Goal: Browse casually: Explore the website without a specific task or goal

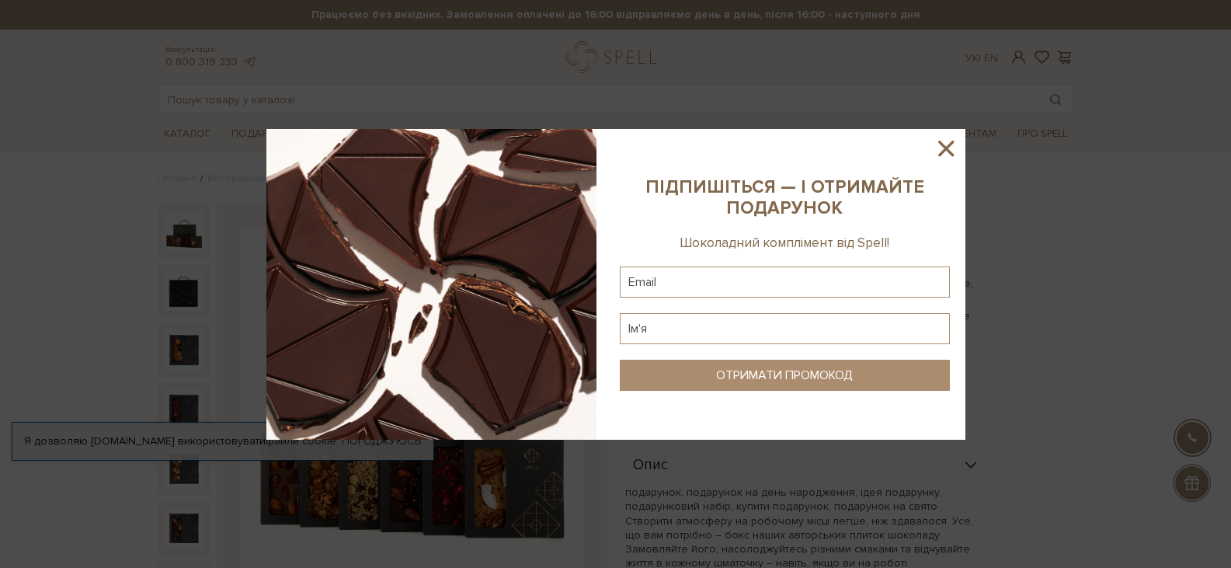
click at [949, 148] on icon at bounding box center [946, 148] width 26 height 26
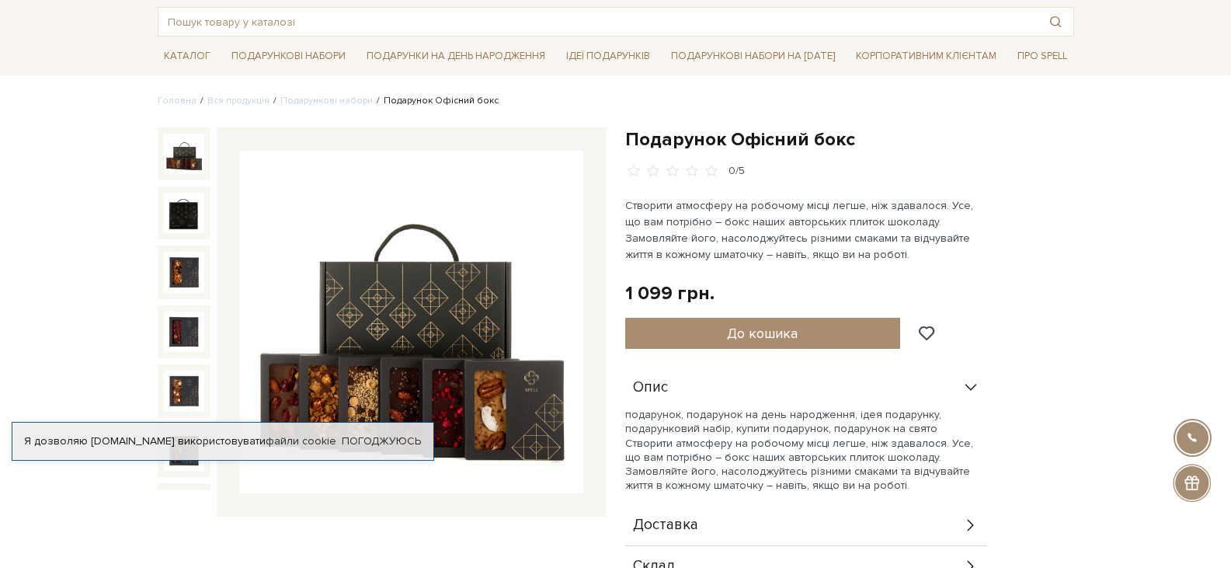
scroll to position [233, 0]
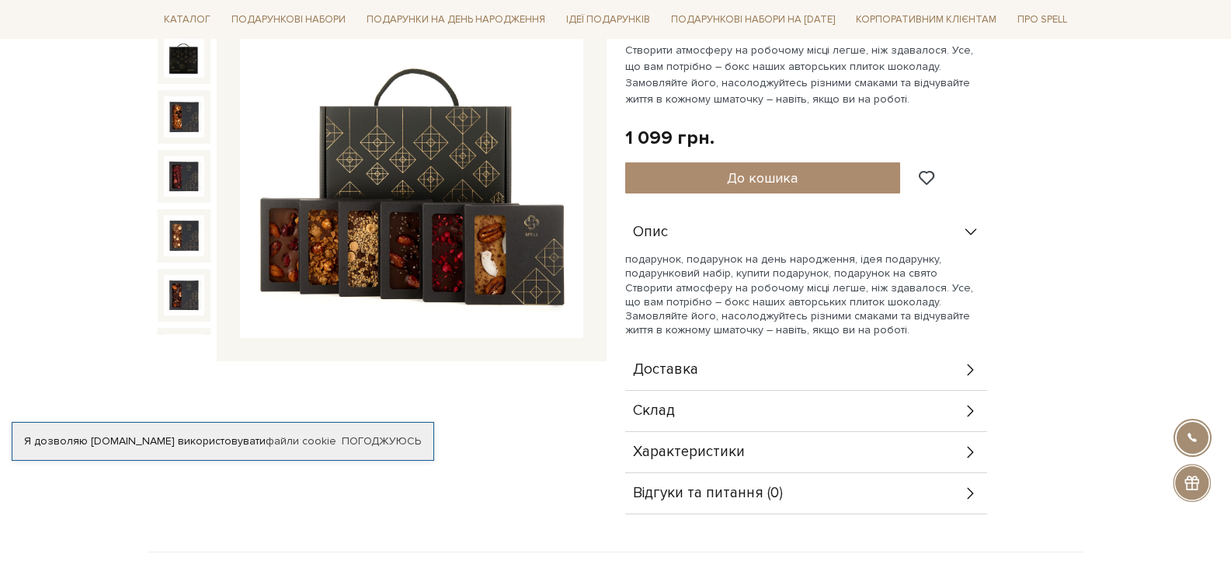
click at [975, 409] on icon at bounding box center [970, 410] width 17 height 17
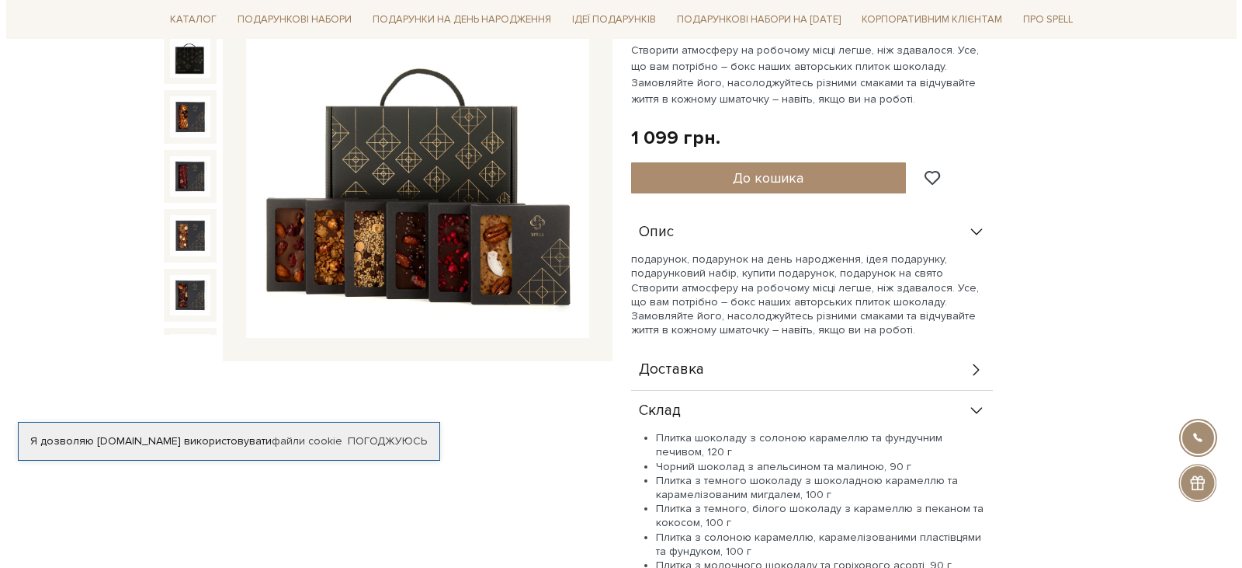
scroll to position [311, 0]
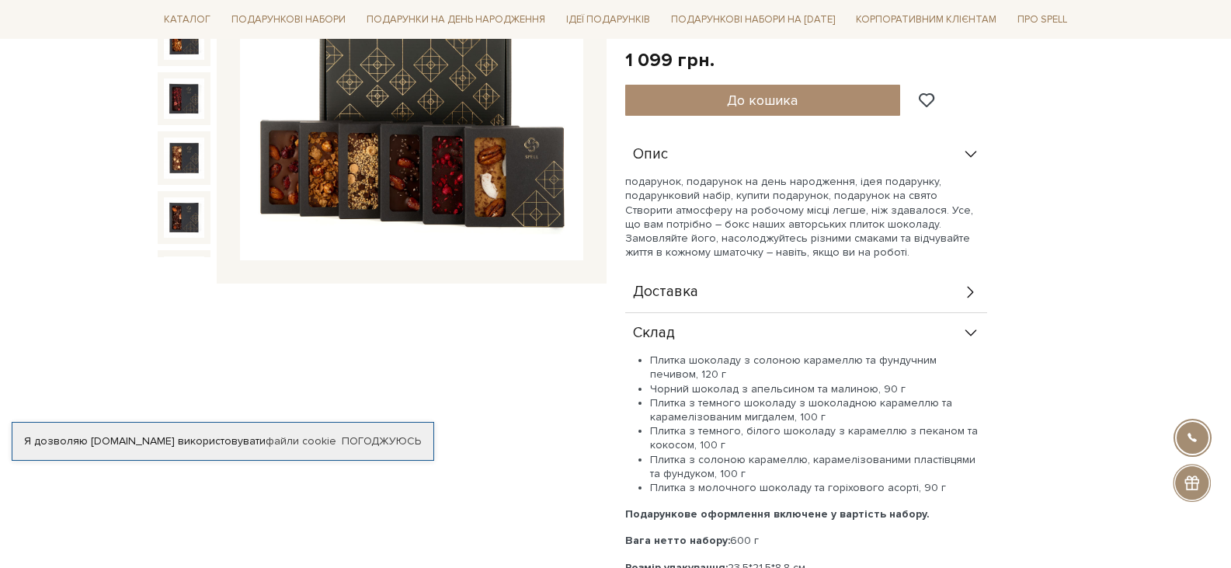
click at [388, 166] on img at bounding box center [411, 89] width 343 height 343
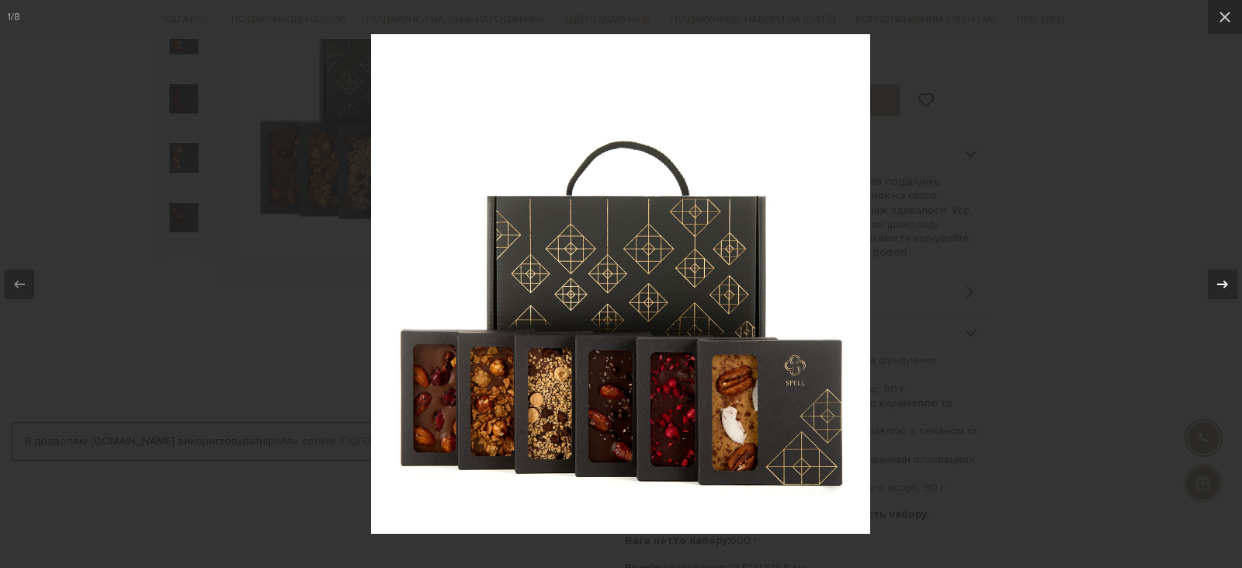
click at [1221, 286] on icon at bounding box center [1223, 284] width 19 height 19
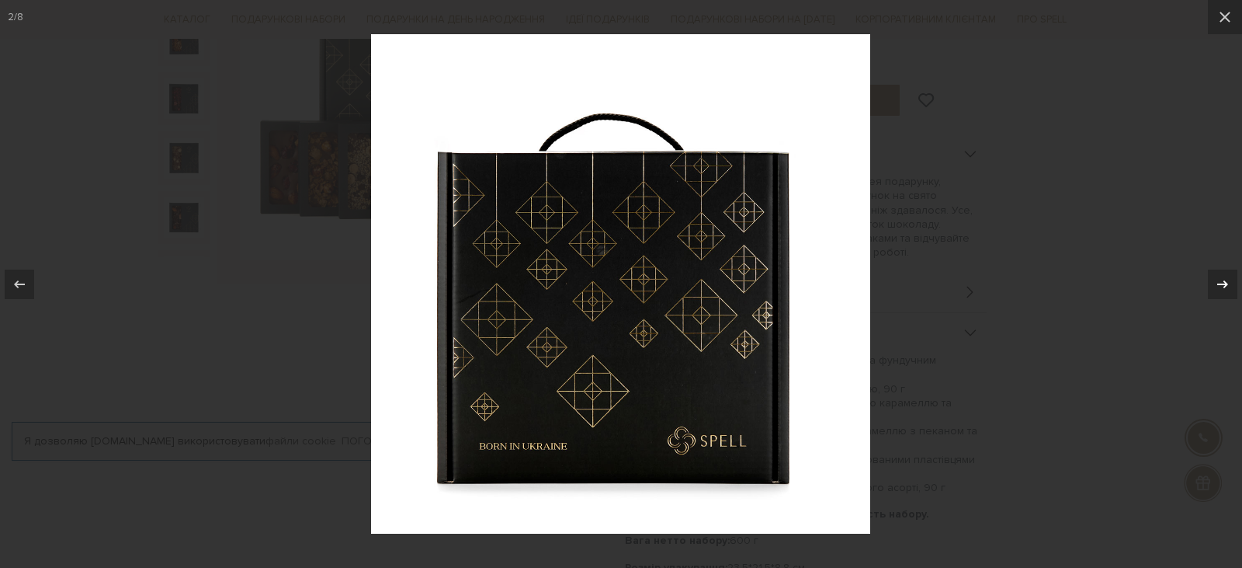
click at [1221, 286] on icon at bounding box center [1223, 284] width 19 height 19
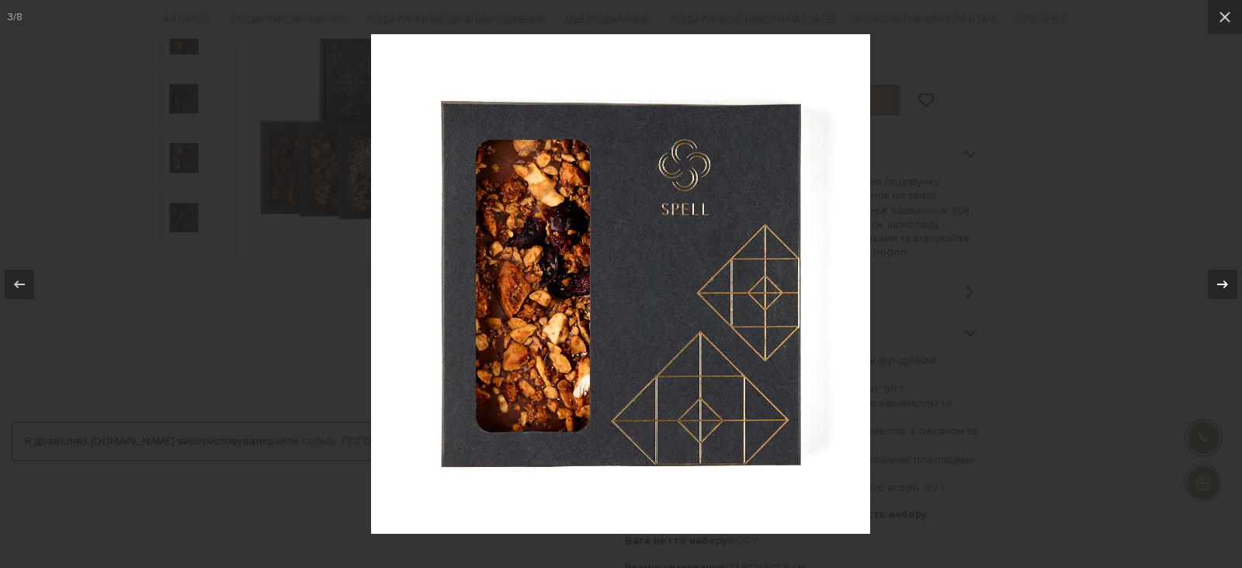
click at [1221, 286] on icon at bounding box center [1223, 284] width 19 height 19
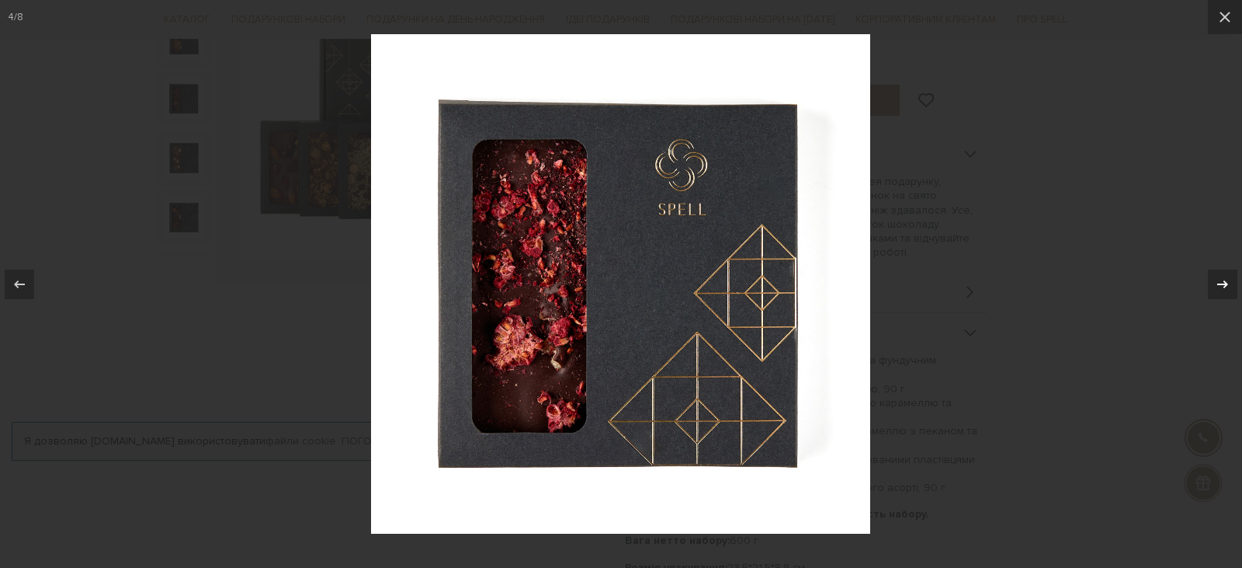
click at [1221, 286] on icon at bounding box center [1223, 284] width 19 height 19
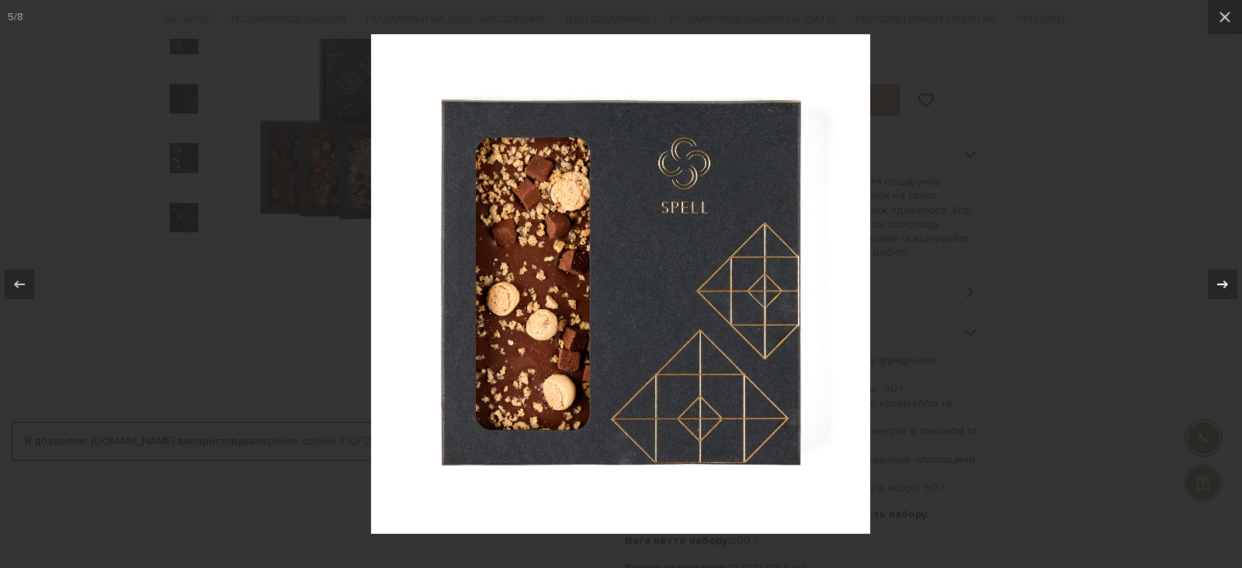
click at [1221, 286] on icon at bounding box center [1223, 284] width 19 height 19
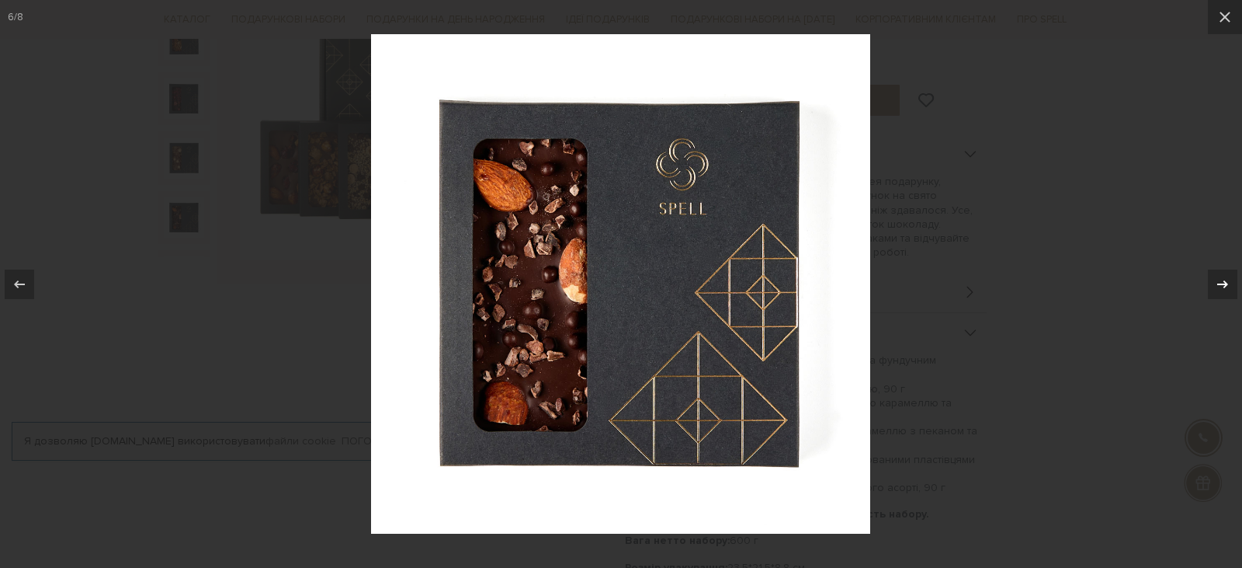
click at [1221, 286] on icon at bounding box center [1223, 284] width 19 height 19
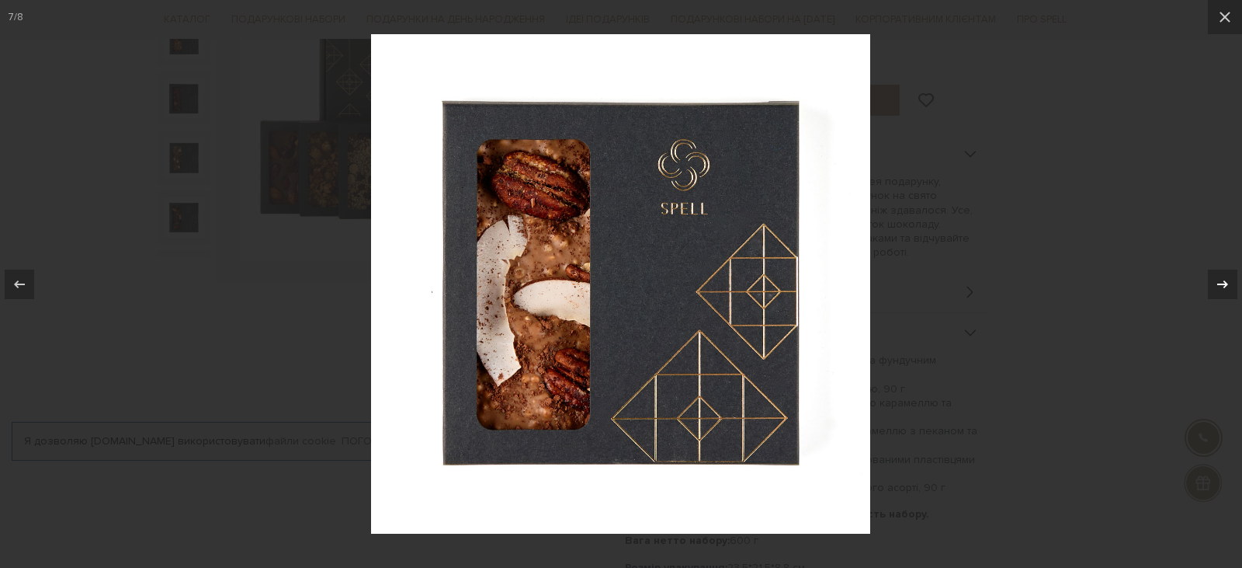
click at [1221, 286] on icon at bounding box center [1223, 284] width 19 height 19
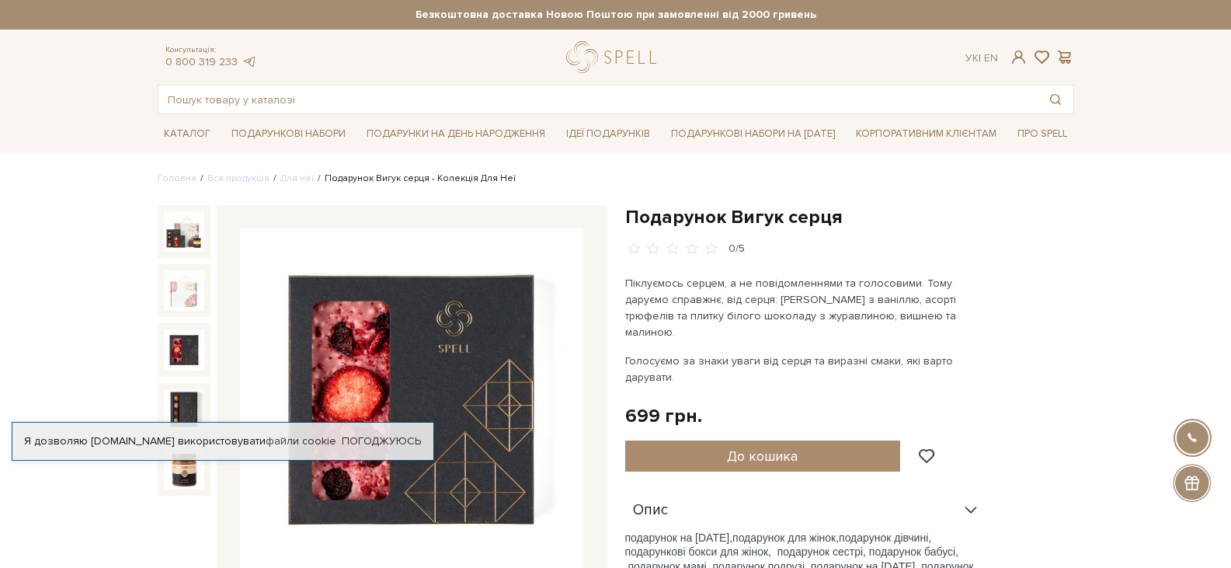
click at [180, 358] on img at bounding box center [184, 349] width 40 height 40
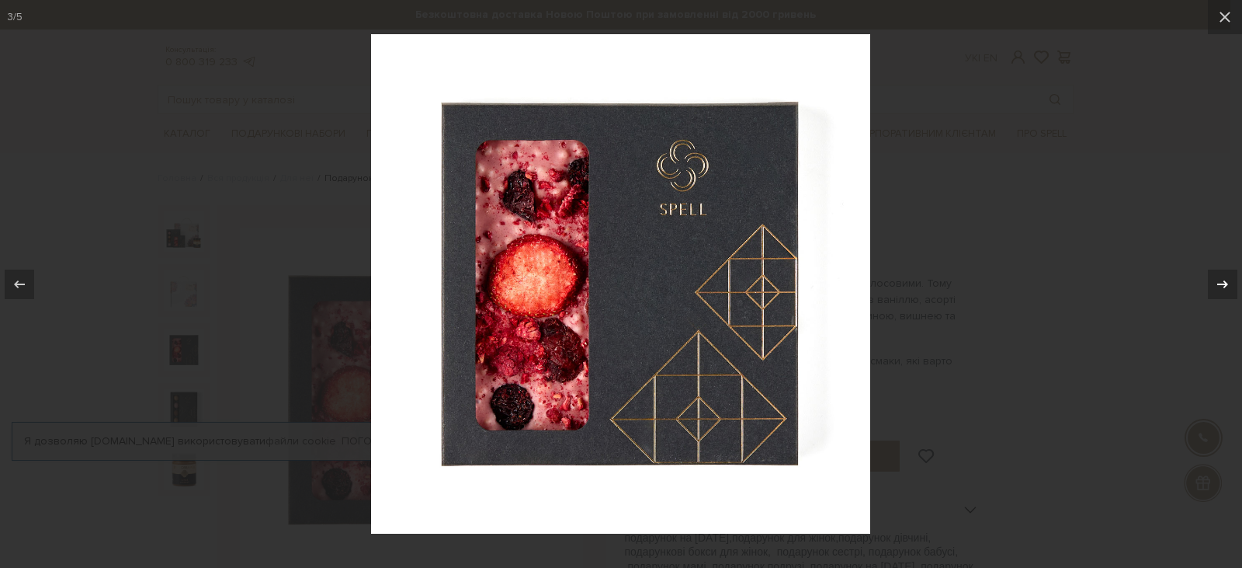
click at [1215, 283] on icon at bounding box center [1223, 284] width 19 height 19
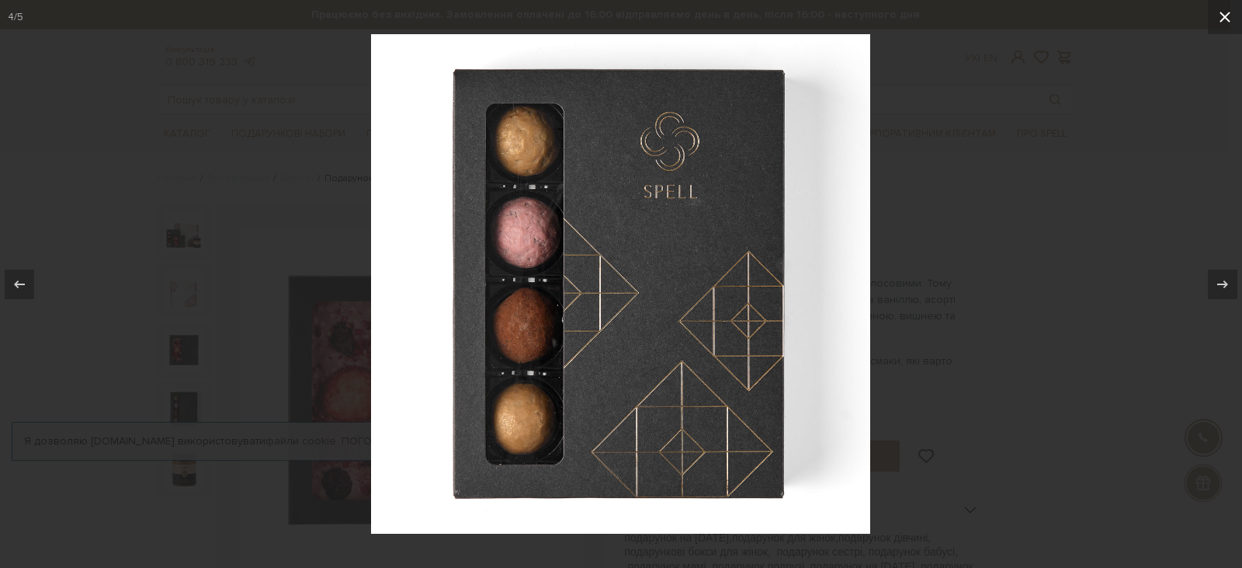
click at [1222, 8] on icon at bounding box center [1225, 17] width 19 height 19
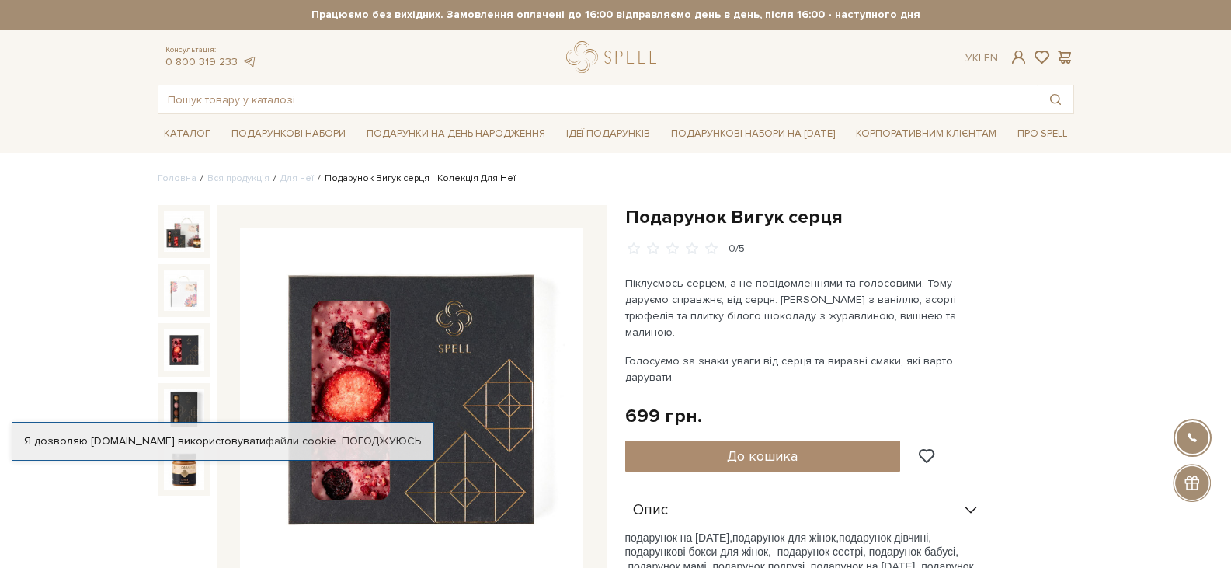
scroll to position [233, 0]
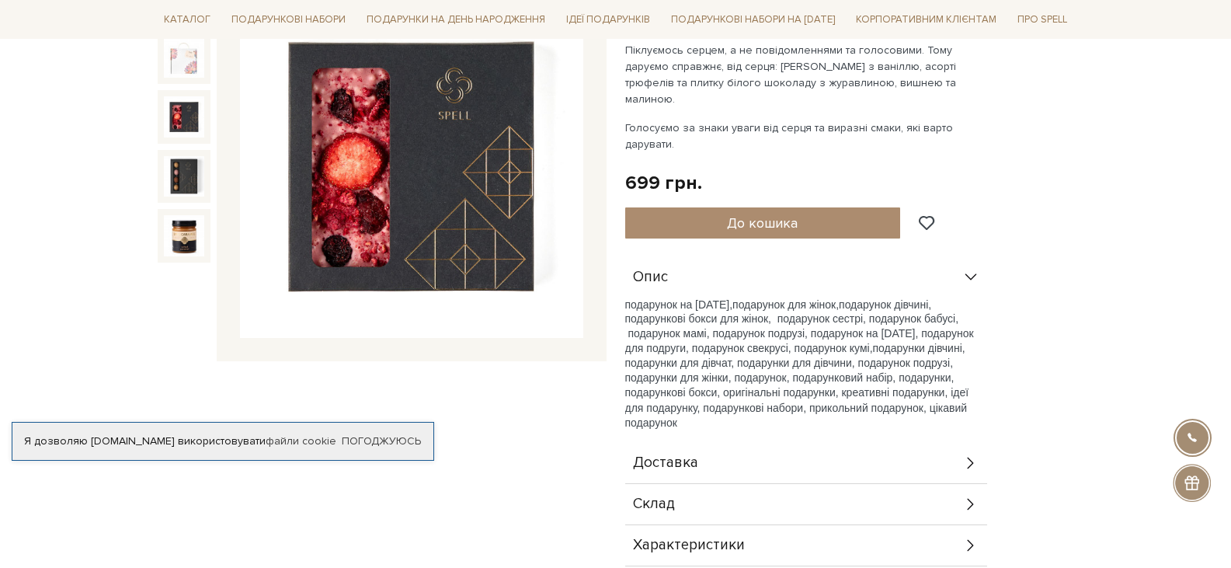
click at [972, 495] on icon at bounding box center [970, 503] width 17 height 17
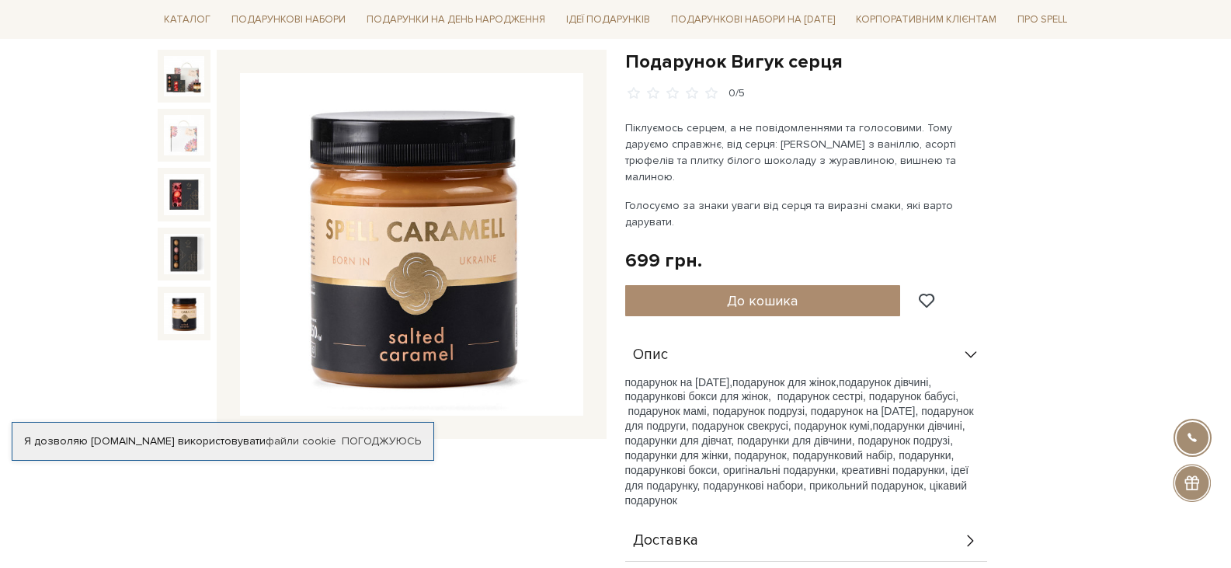
scroll to position [0, 0]
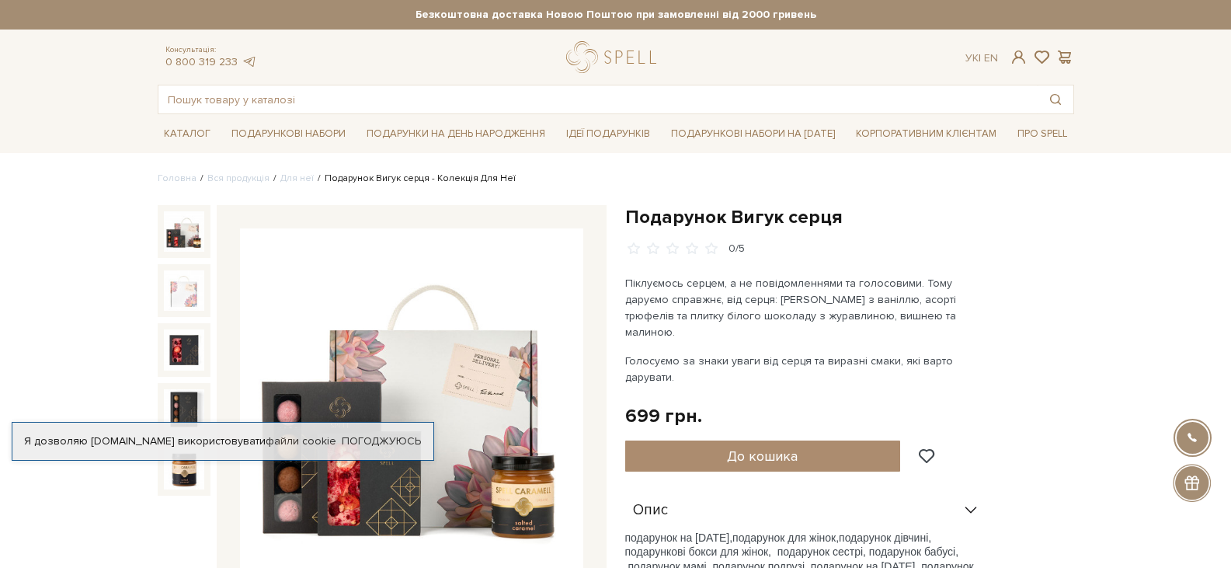
click at [189, 234] on img at bounding box center [184, 231] width 40 height 40
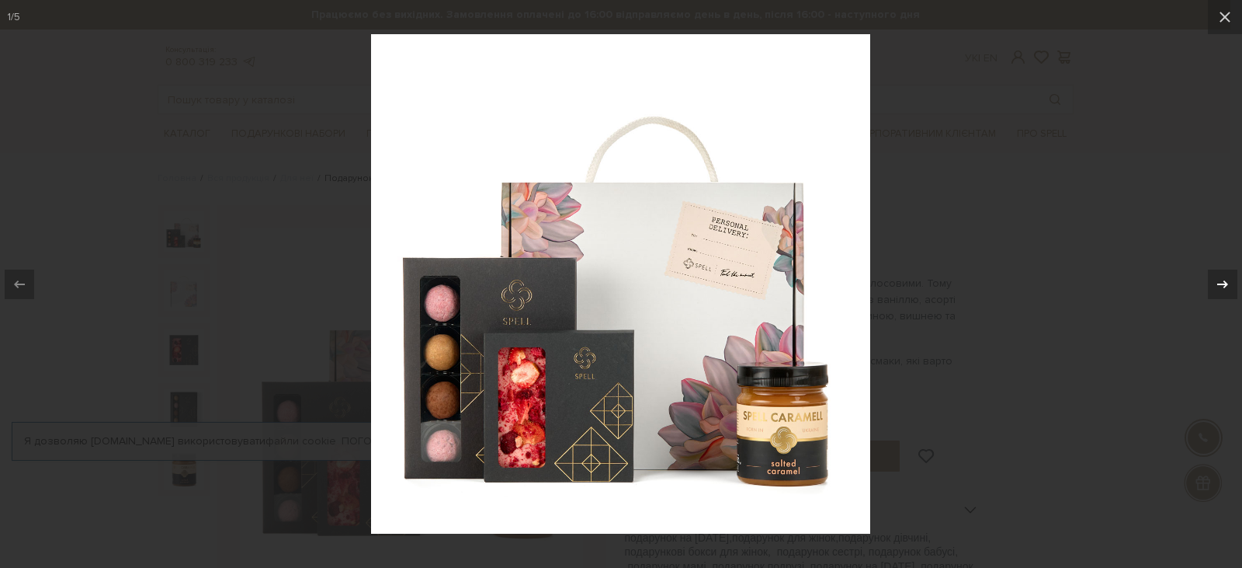
click at [1230, 290] on icon at bounding box center [1223, 284] width 19 height 19
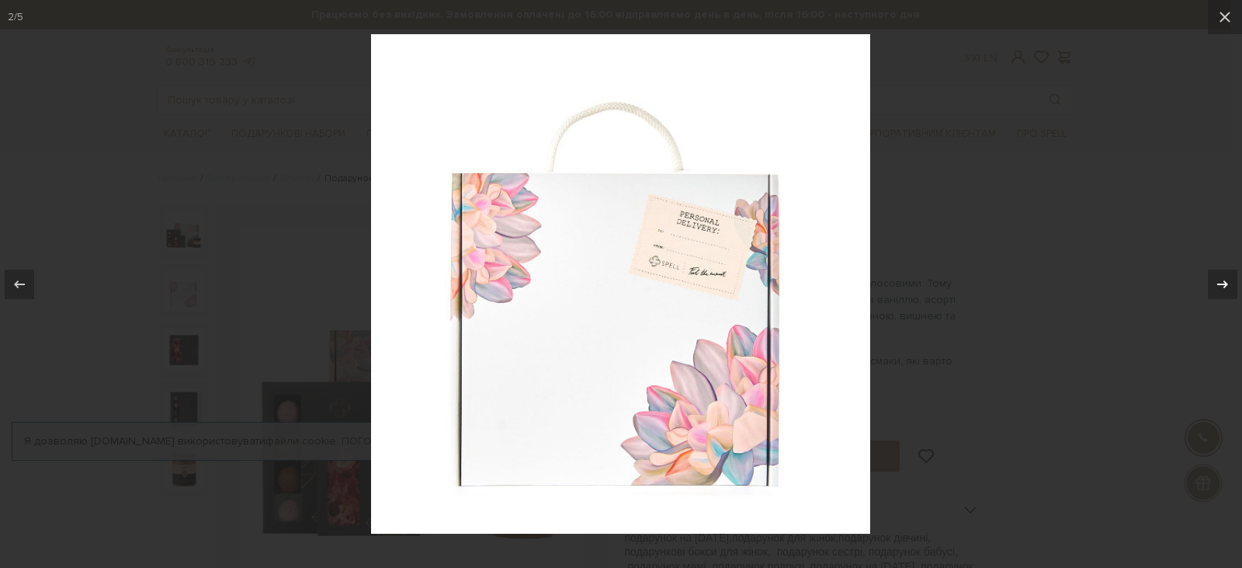
click at [1230, 286] on icon at bounding box center [1223, 284] width 19 height 19
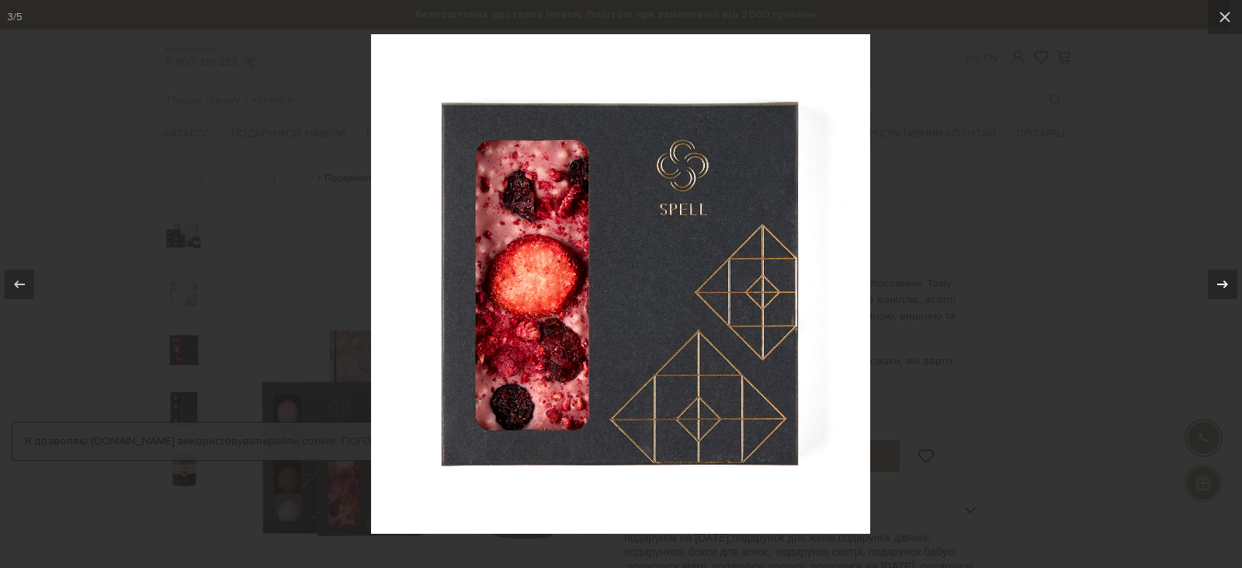
click at [1230, 286] on icon at bounding box center [1223, 284] width 19 height 19
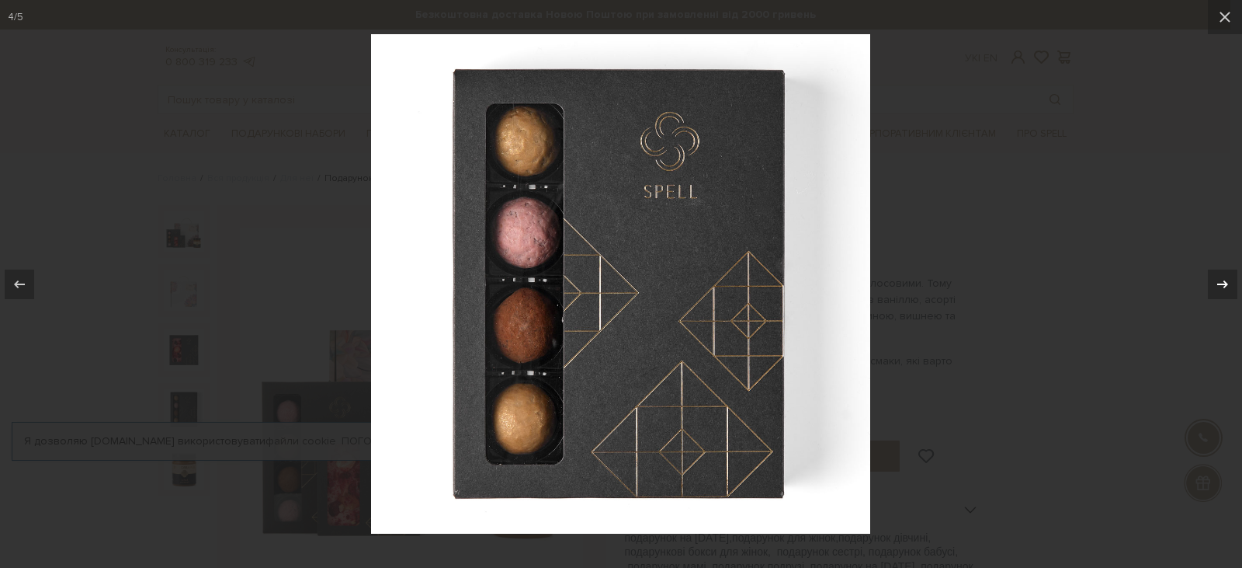
click at [1230, 286] on icon at bounding box center [1223, 284] width 19 height 19
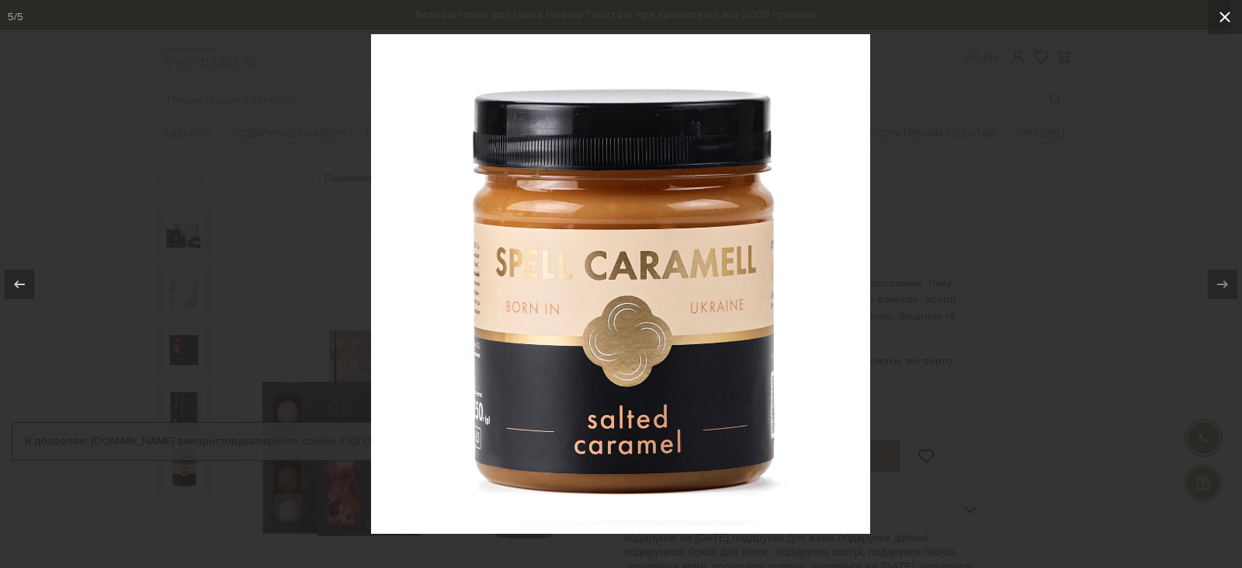
click at [1224, 17] on icon at bounding box center [1225, 17] width 19 height 19
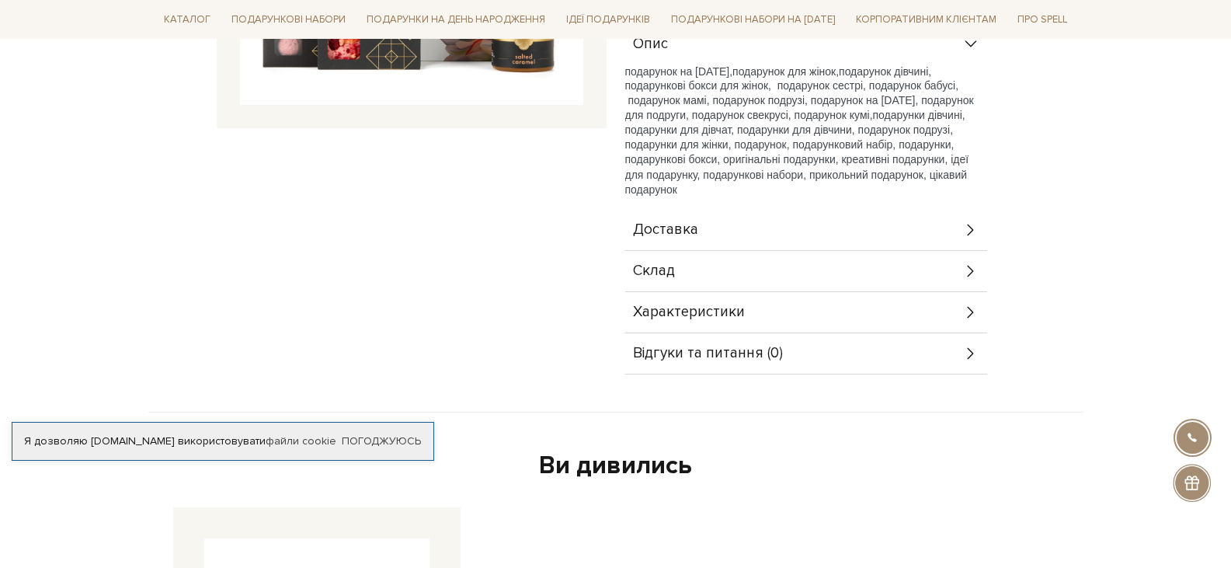
scroll to position [78, 0]
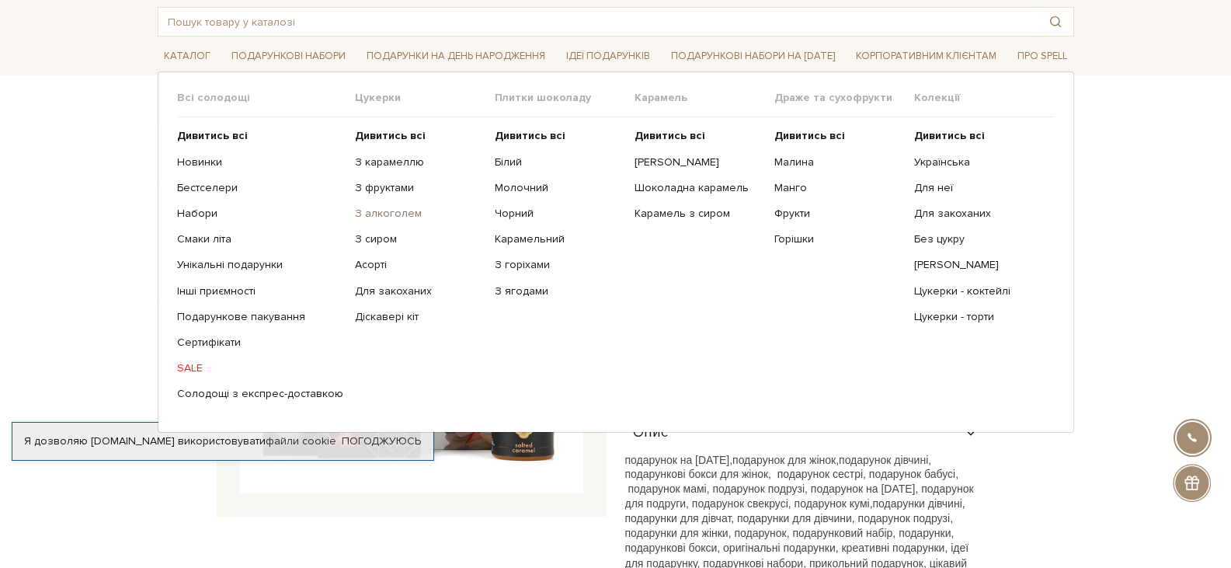
click at [358, 215] on link "З алкоголем" at bounding box center [419, 214] width 128 height 14
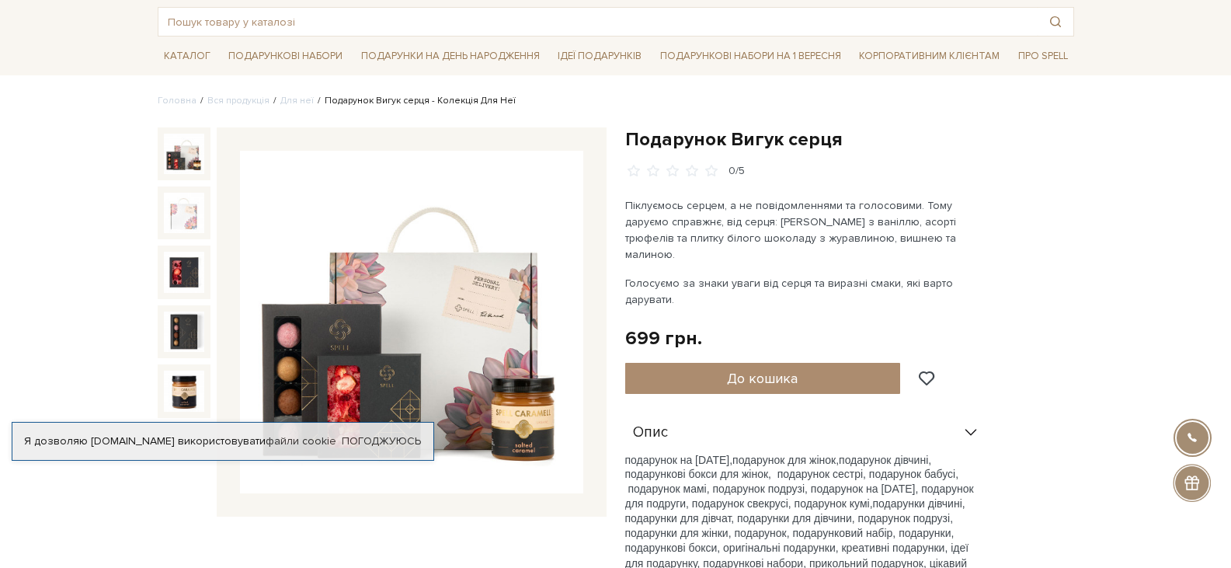
scroll to position [155, 0]
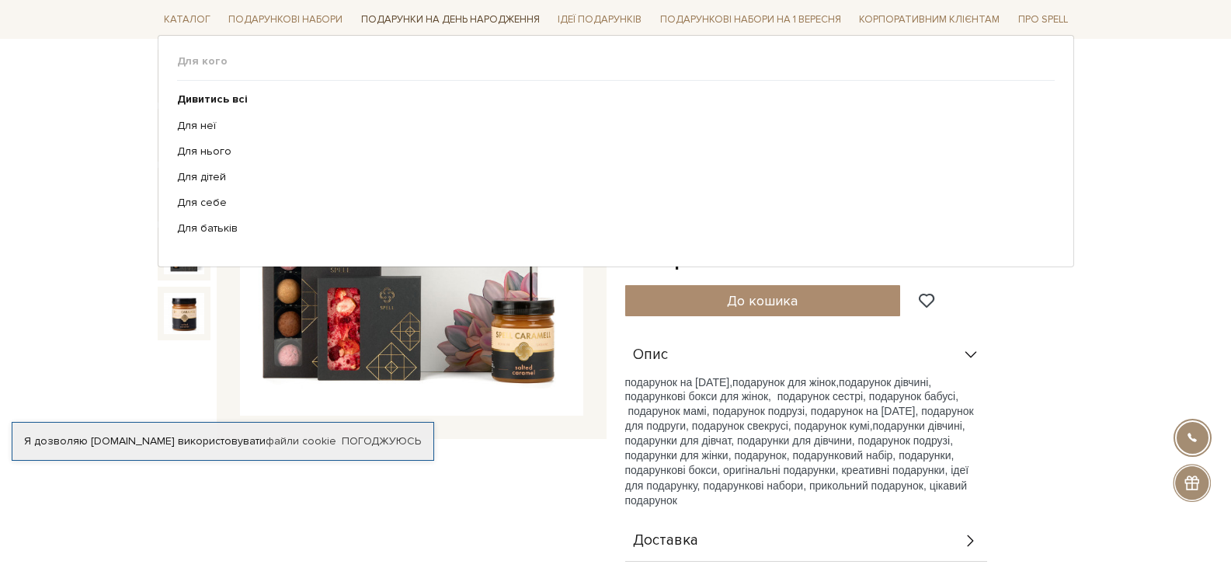
click at [432, 16] on link "Подарунки на День народження" at bounding box center [450, 20] width 191 height 24
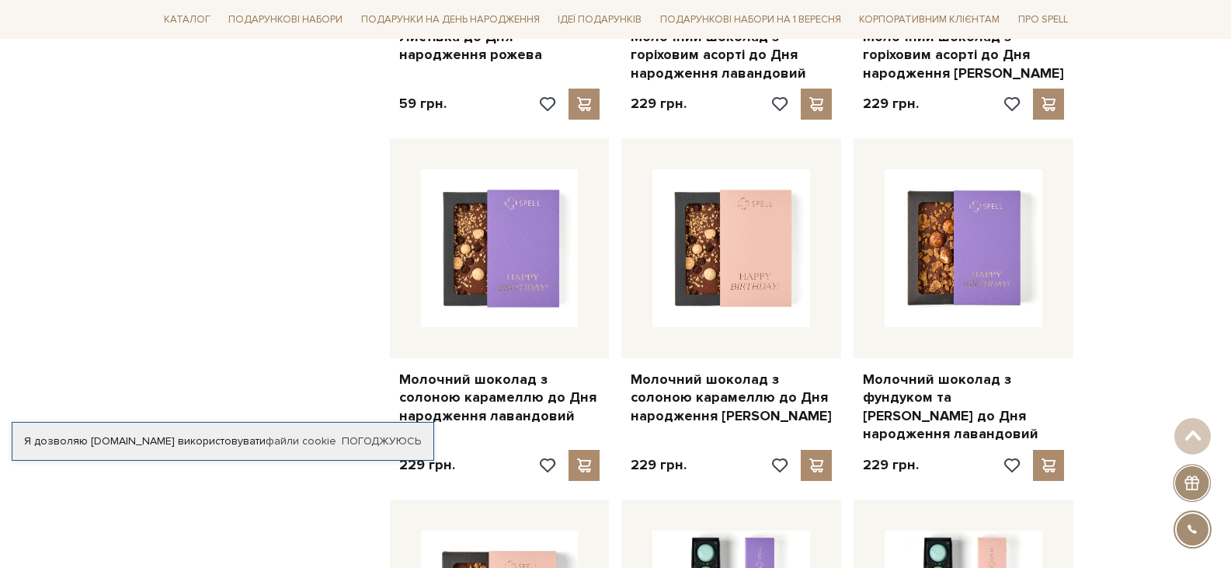
scroll to position [854, 0]
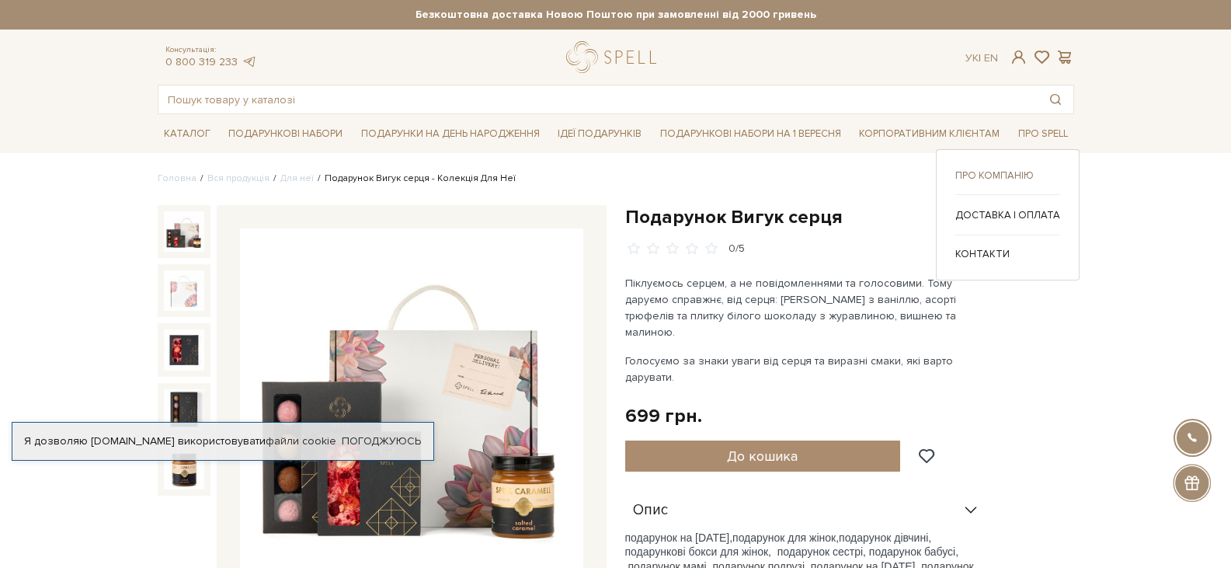
click at [1020, 172] on link "Про компанію" at bounding box center [1007, 175] width 105 height 14
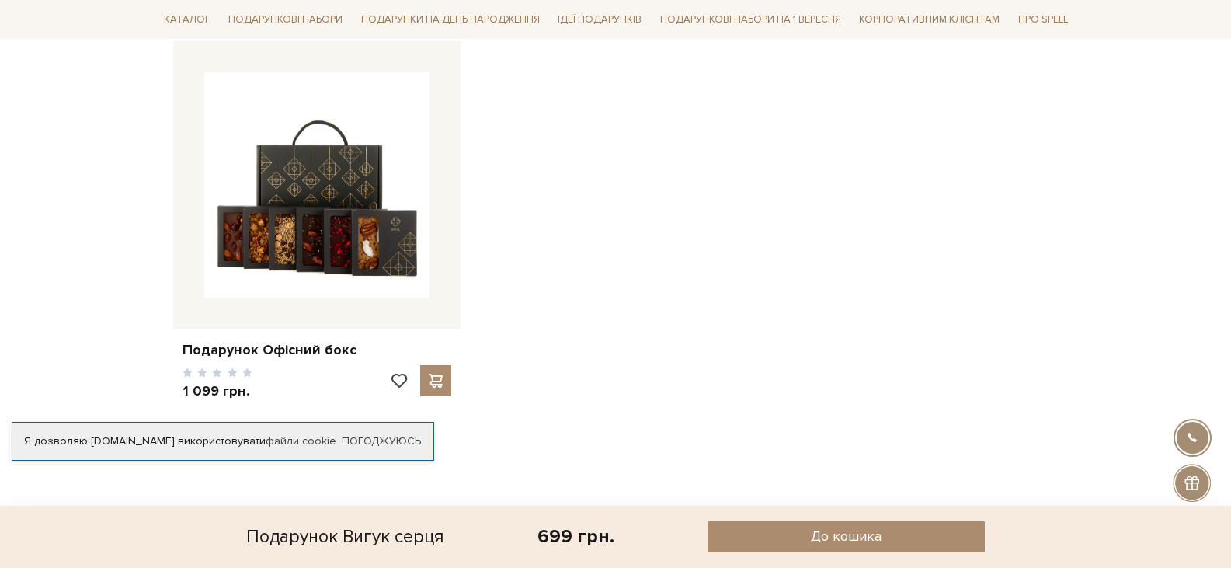
scroll to position [466, 0]
